Goal: Task Accomplishment & Management: Use online tool/utility

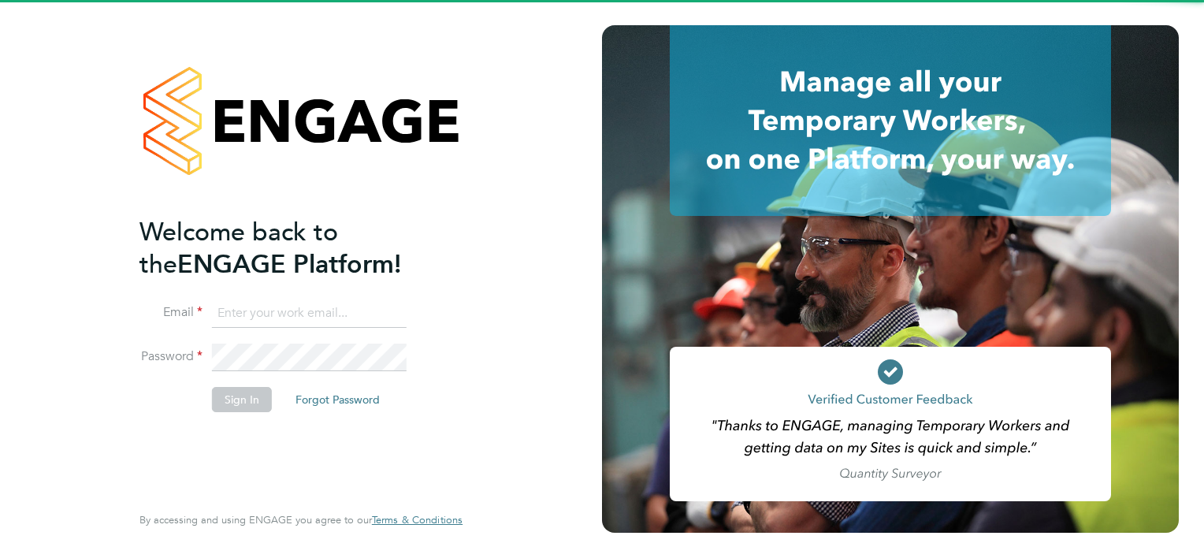
click at [335, 317] on input at bounding box center [309, 313] width 195 height 28
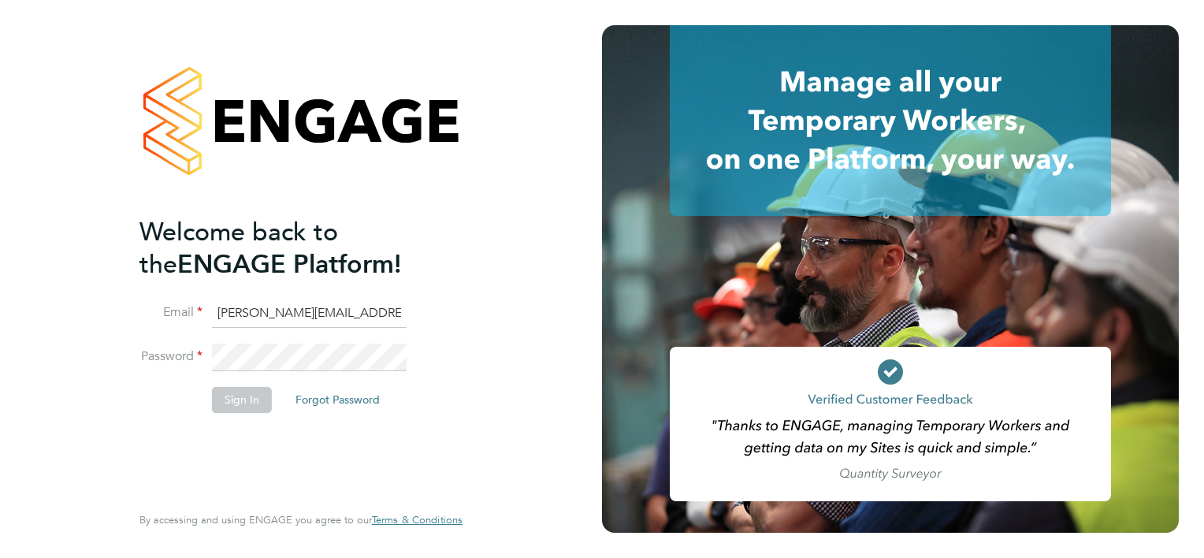
type input "[PERSON_NAME][EMAIL_ADDRESS][PERSON_NAME][PERSON_NAME][DOMAIN_NAME]"
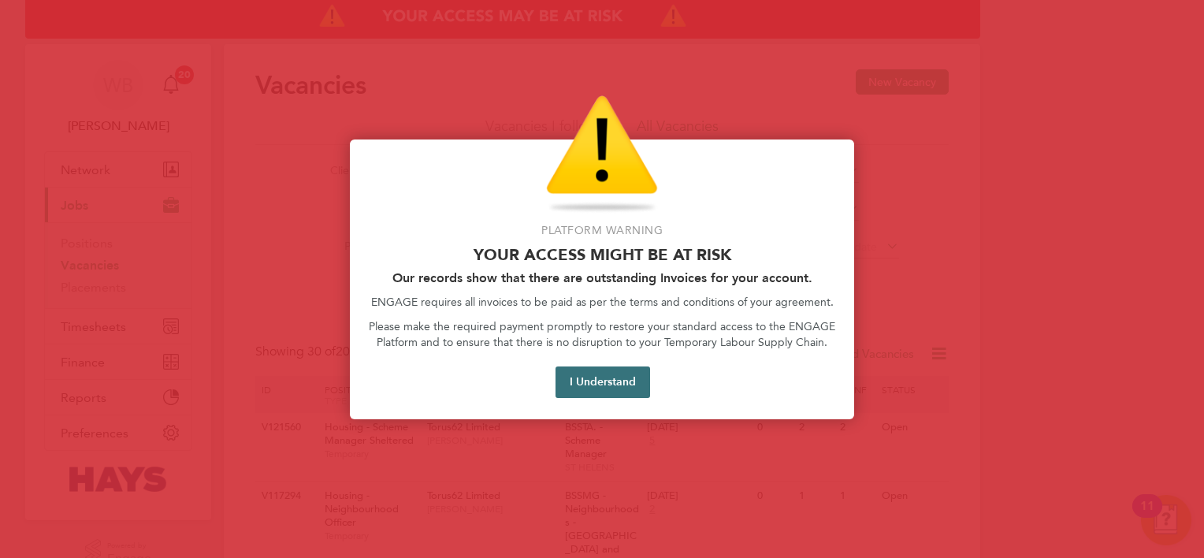
click at [596, 372] on button "I Understand" at bounding box center [603, 382] width 95 height 32
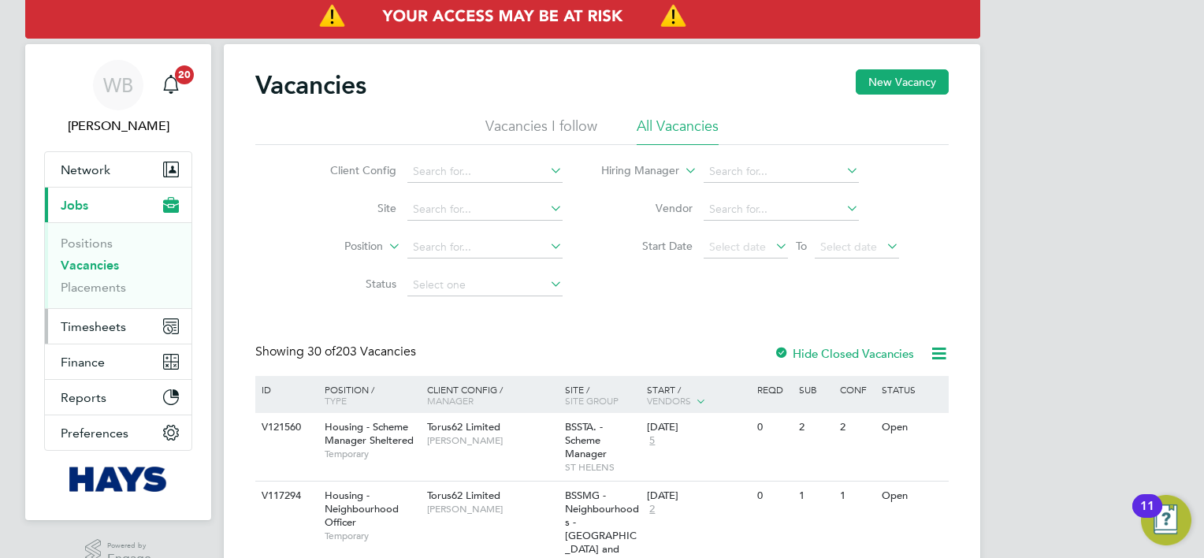
click at [120, 315] on button "Timesheets" at bounding box center [118, 326] width 147 height 35
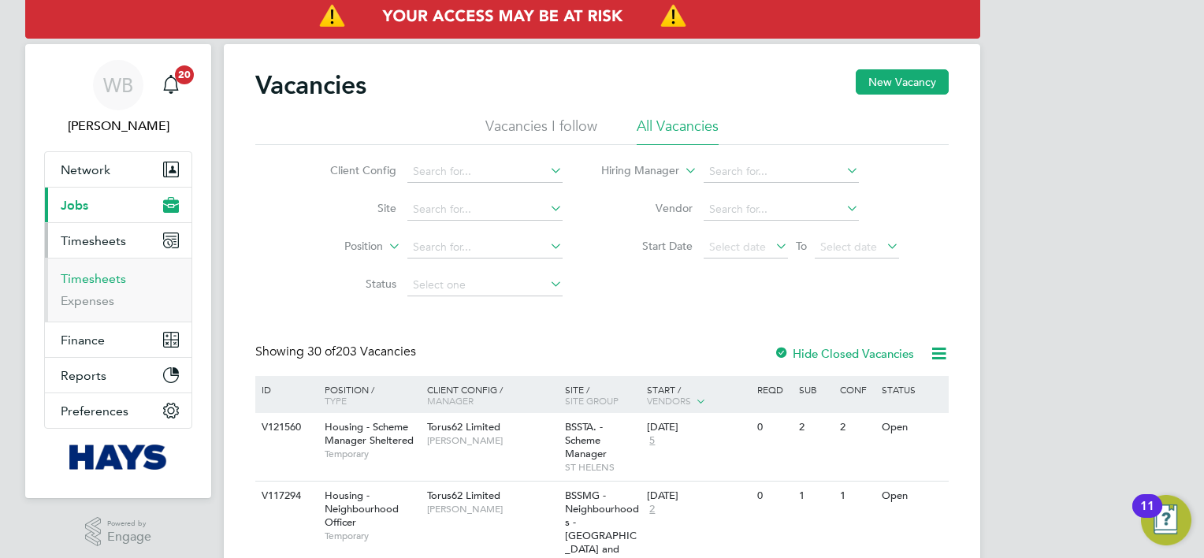
click at [117, 281] on link "Timesheets" at bounding box center [93, 278] width 65 height 15
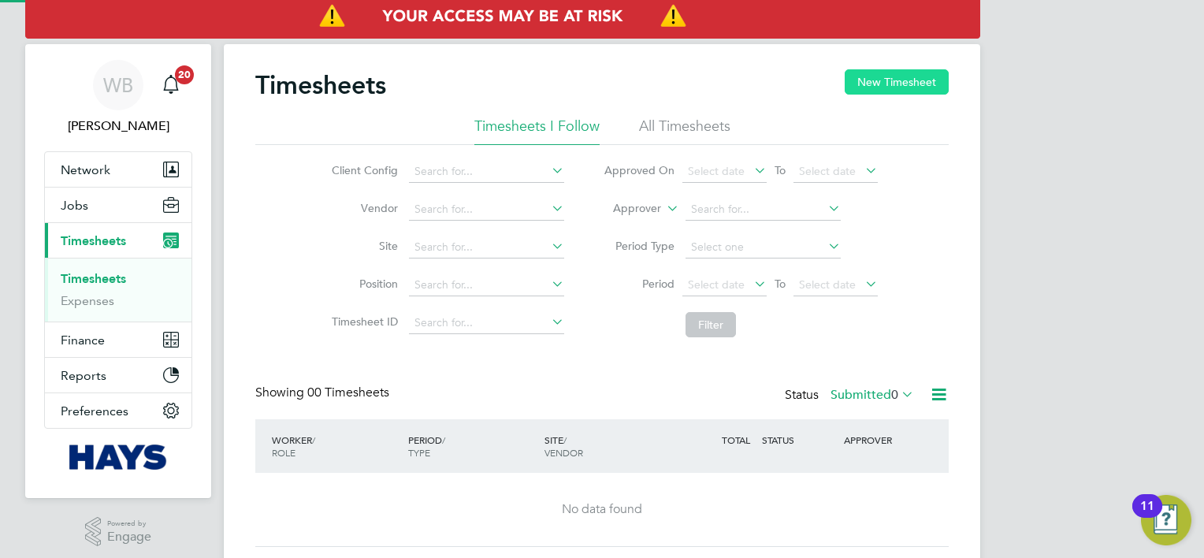
click at [865, 82] on button "New Timesheet" at bounding box center [897, 81] width 104 height 25
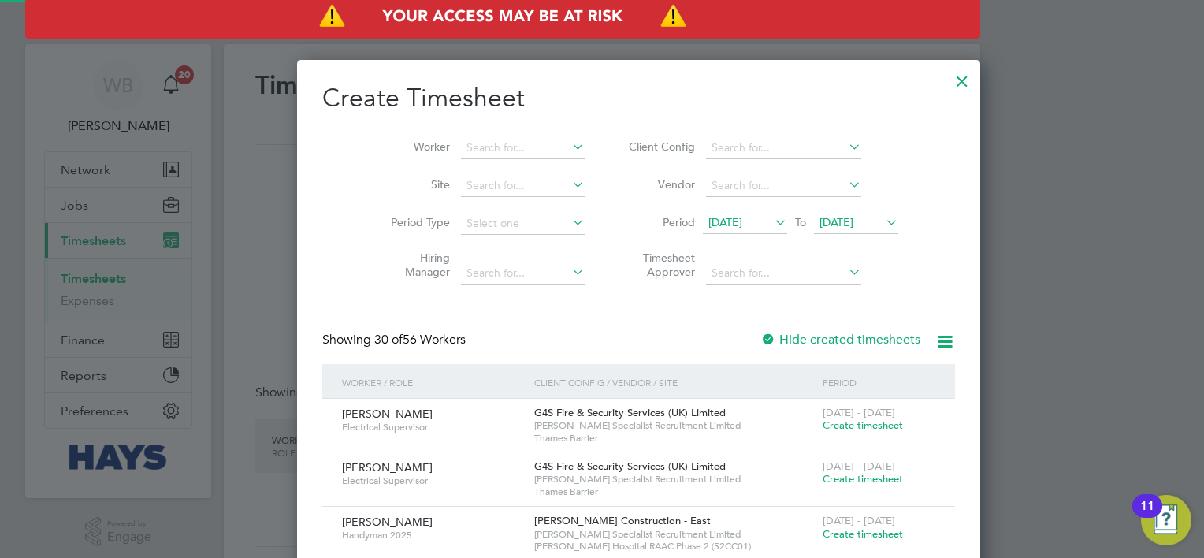
scroll to position [3181, 610]
click at [489, 152] on input at bounding box center [523, 148] width 124 height 22
type input "Elton Kangootui"
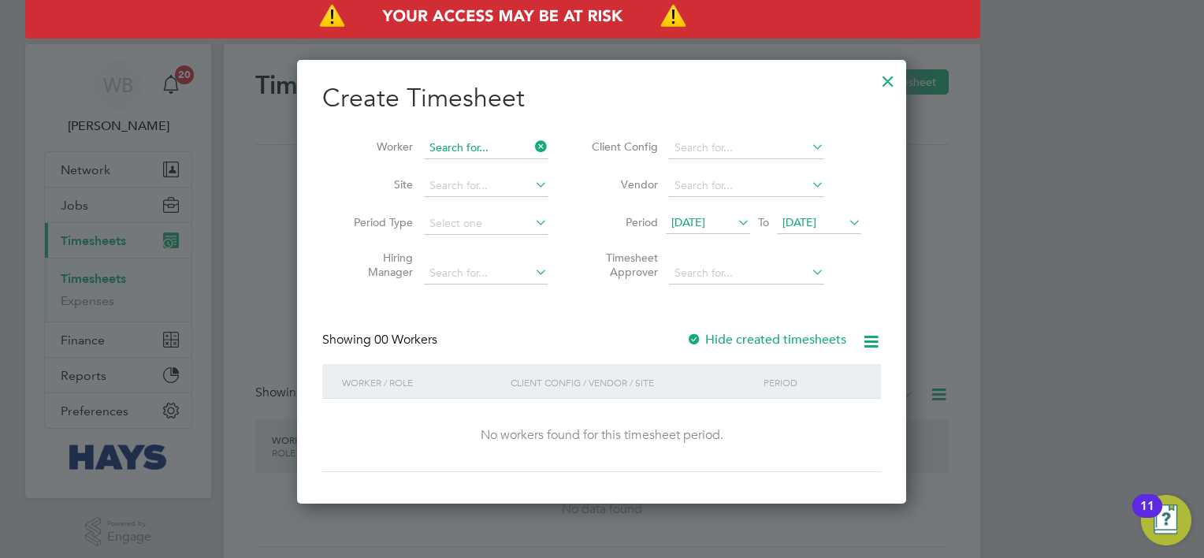
scroll to position [444, 610]
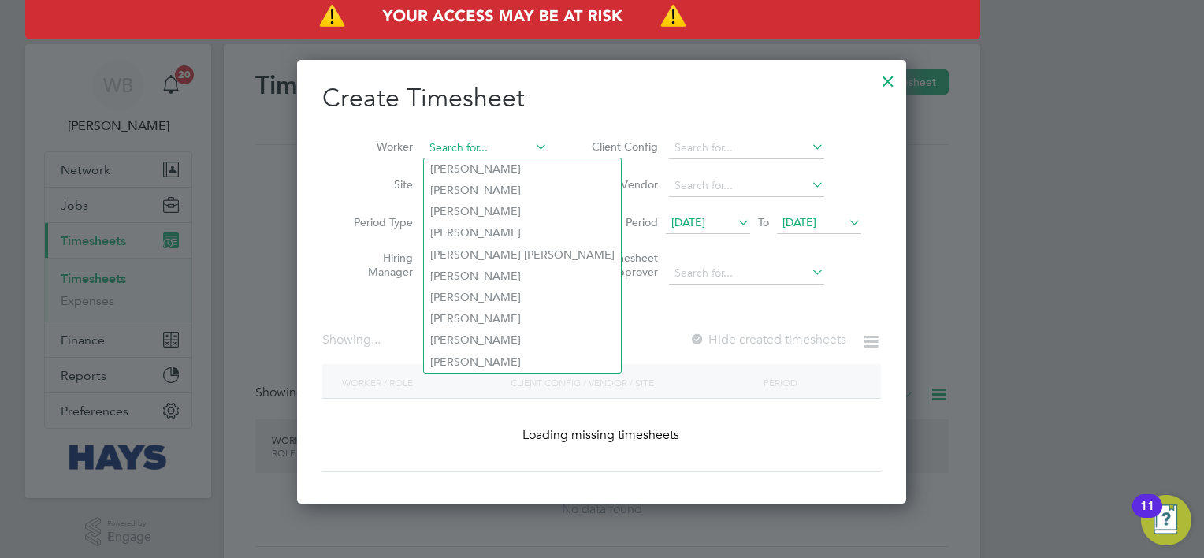
click at [489, 152] on input at bounding box center [486, 148] width 124 height 22
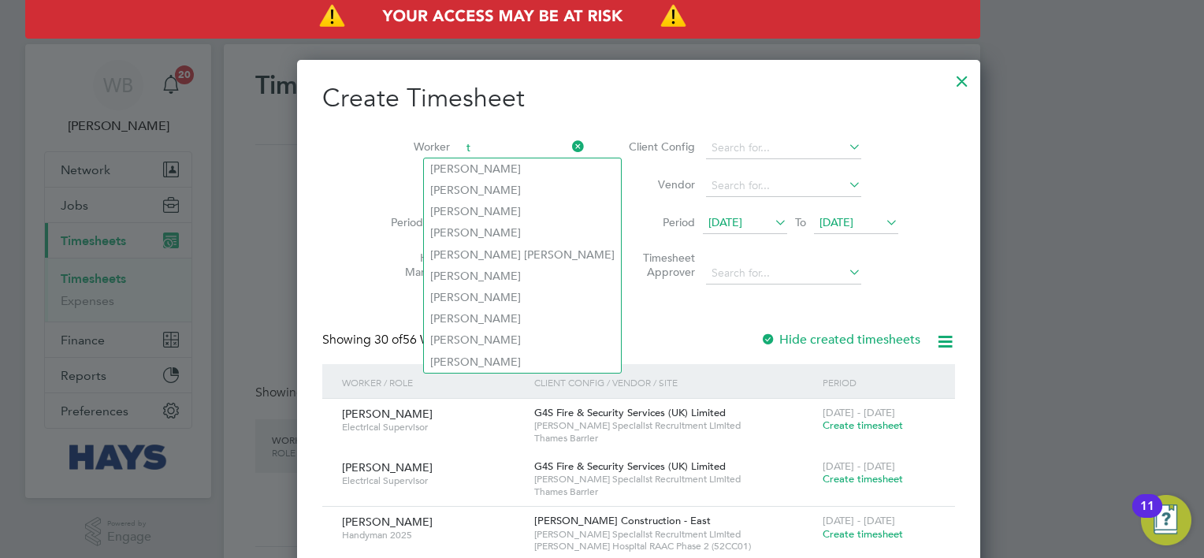
scroll to position [3181, 610]
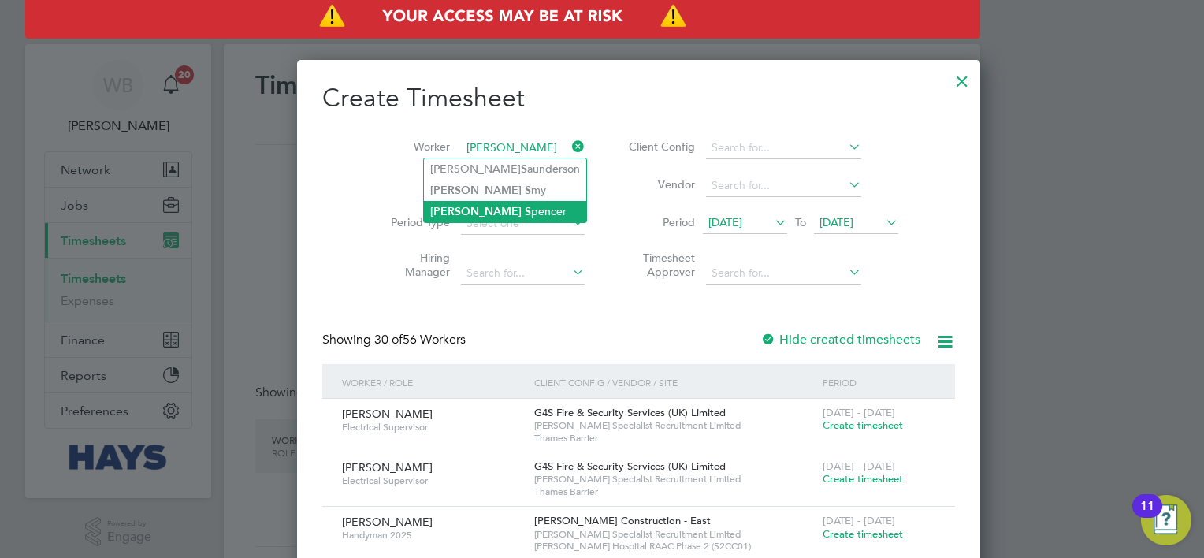
click at [494, 206] on li "Tony S pencer" at bounding box center [505, 211] width 162 height 21
type input "Tony Spencer"
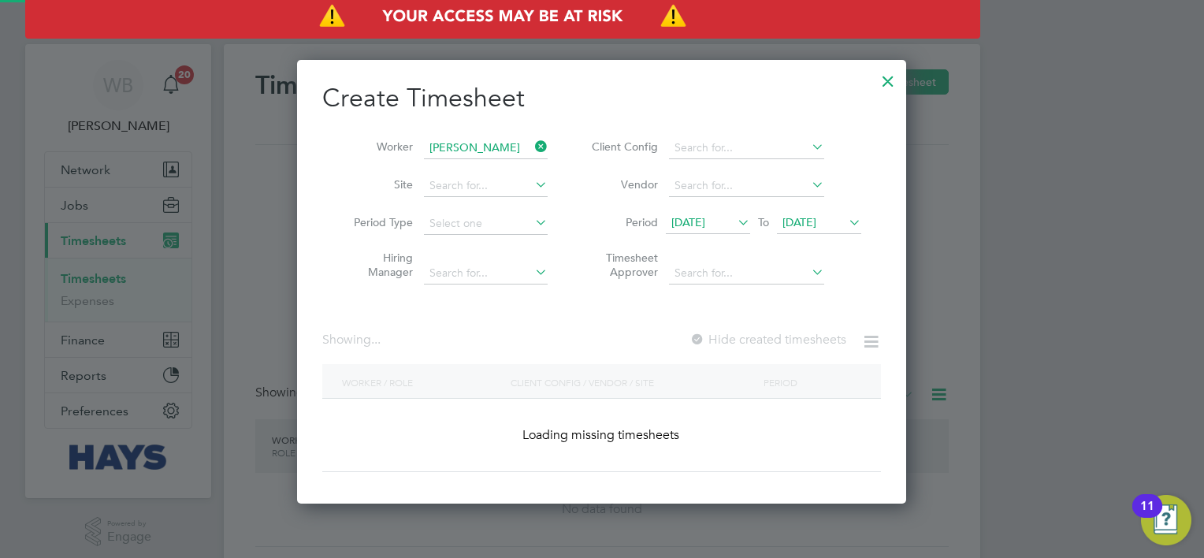
scroll to position [444, 610]
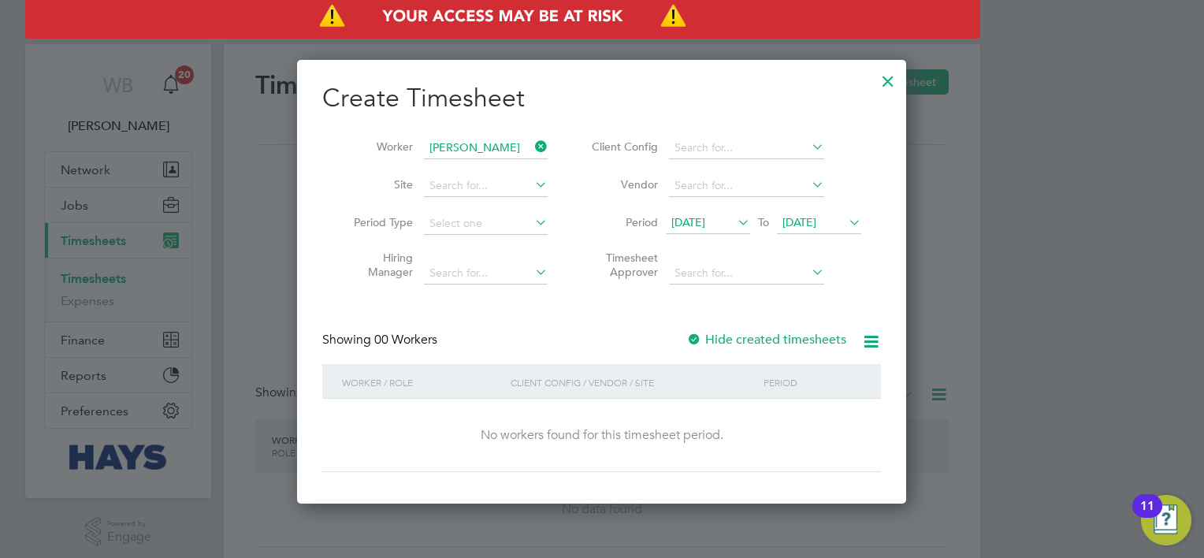
click at [805, 343] on label "Hide created timesheets" at bounding box center [766, 340] width 160 height 16
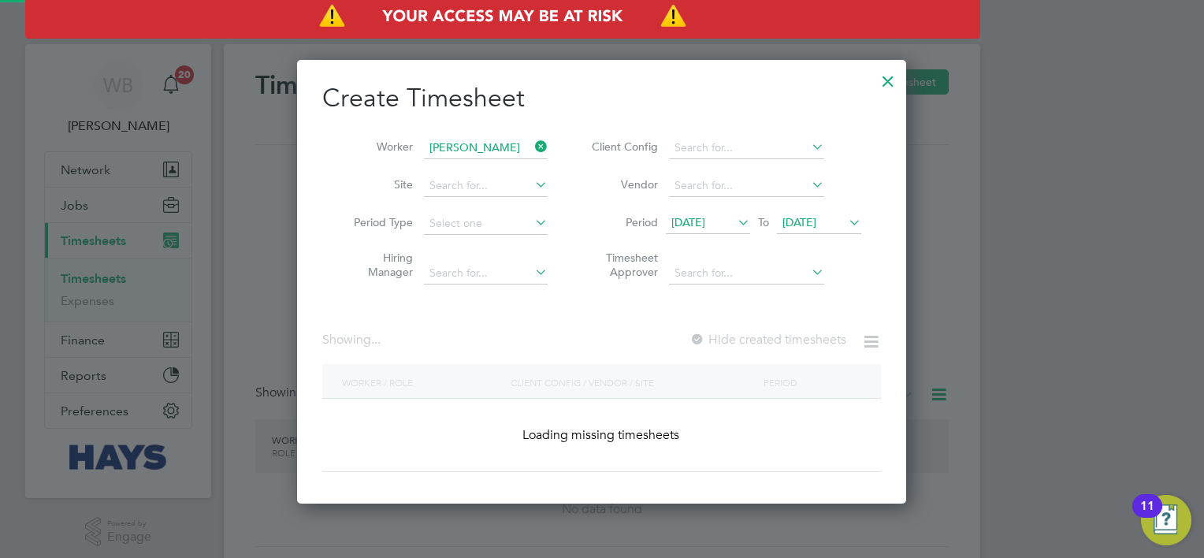
scroll to position [478, 610]
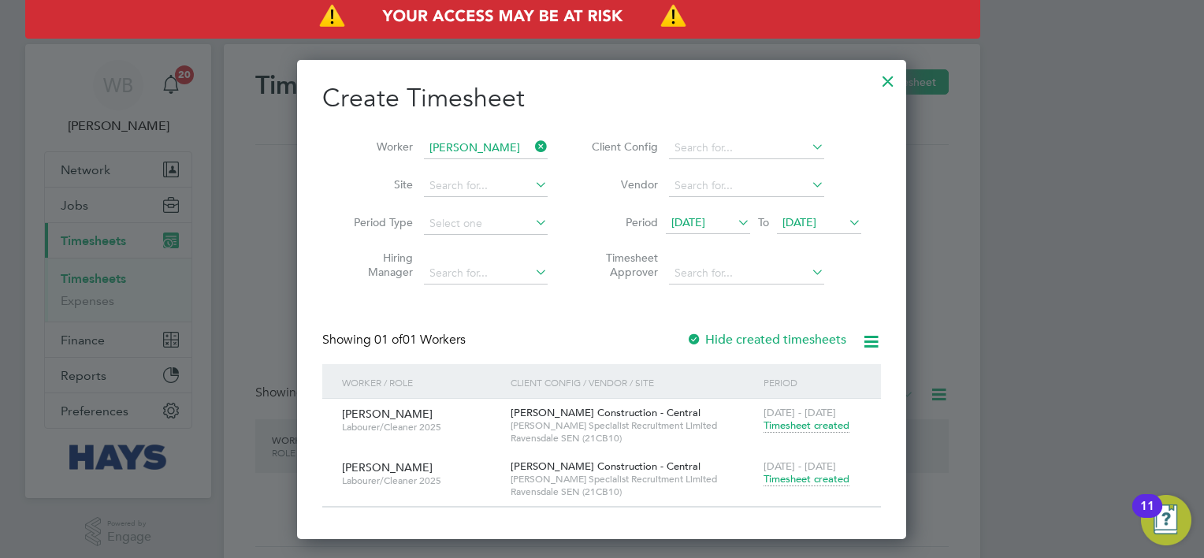
click at [791, 476] on span "Timesheet created" at bounding box center [807, 479] width 86 height 14
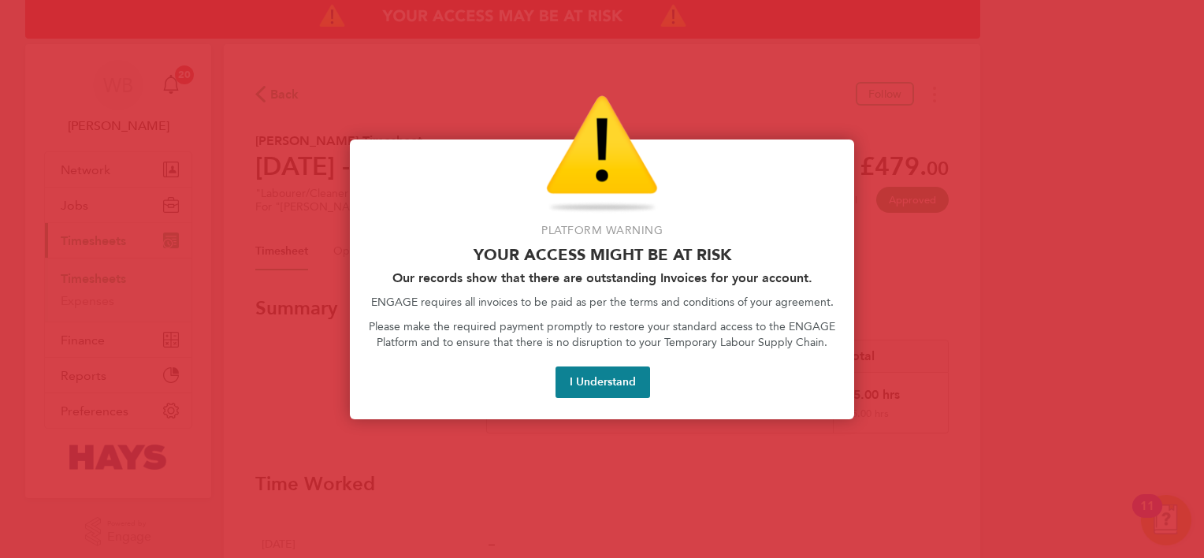
click at [1124, 379] on div at bounding box center [602, 279] width 1204 height 558
click at [616, 385] on button "I Understand" at bounding box center [603, 382] width 95 height 32
